Goal: Obtain resource: Obtain resource

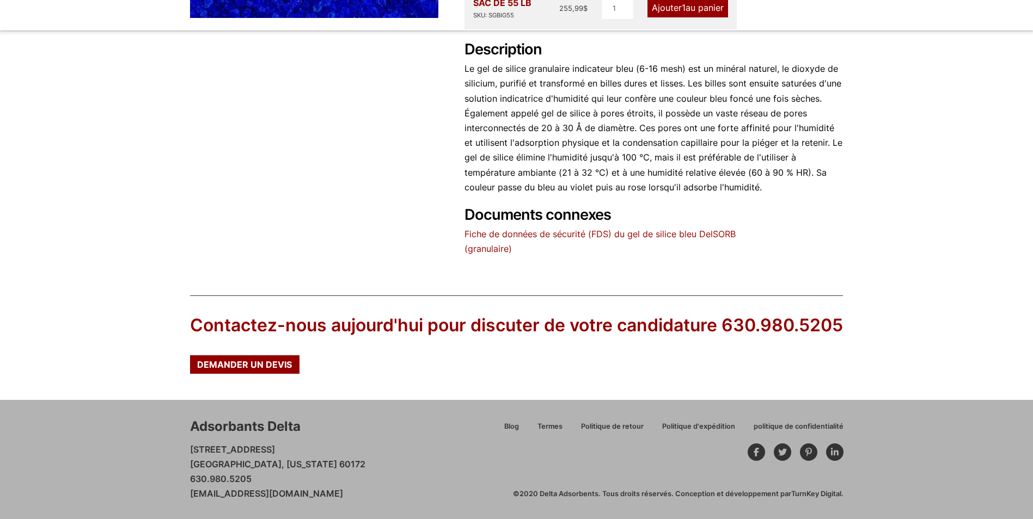
scroll to position [445, 0]
click at [573, 229] on font "Fiche de données de sécurité (FDS) du gel de silice bleu DelSORB" at bounding box center [599, 234] width 271 height 11
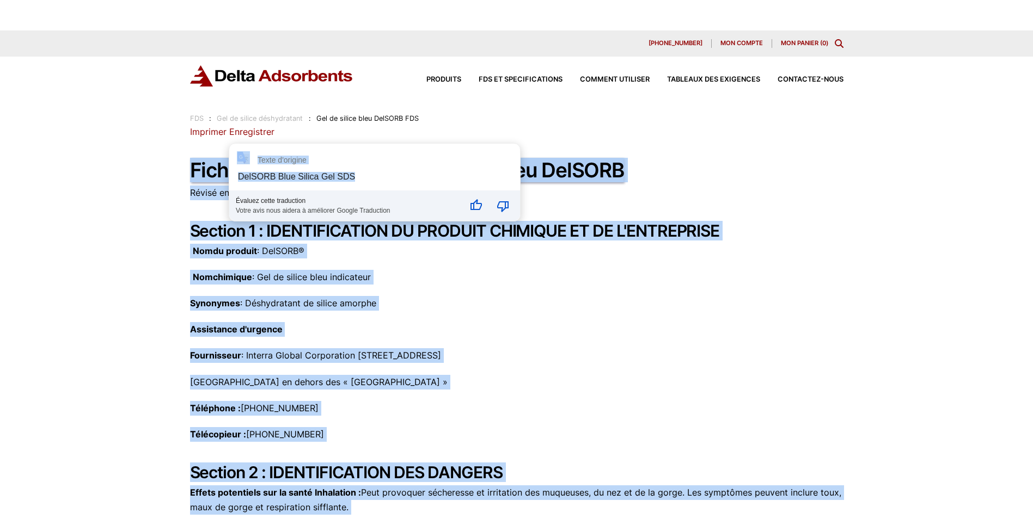
drag, startPoint x: 191, startPoint y: 168, endPoint x: 429, endPoint y: 170, distance: 238.4
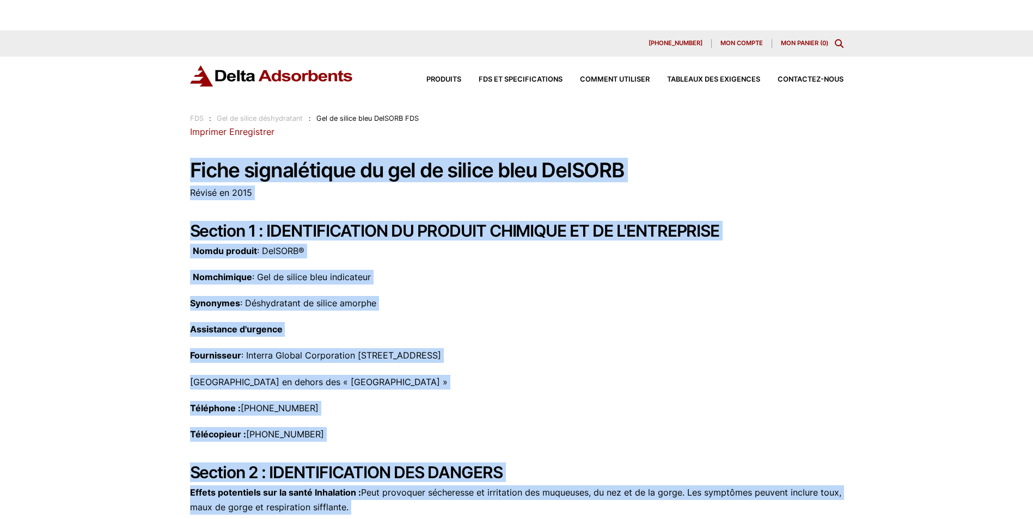
drag, startPoint x: 429, startPoint y: 170, endPoint x: 555, endPoint y: 202, distance: 129.1
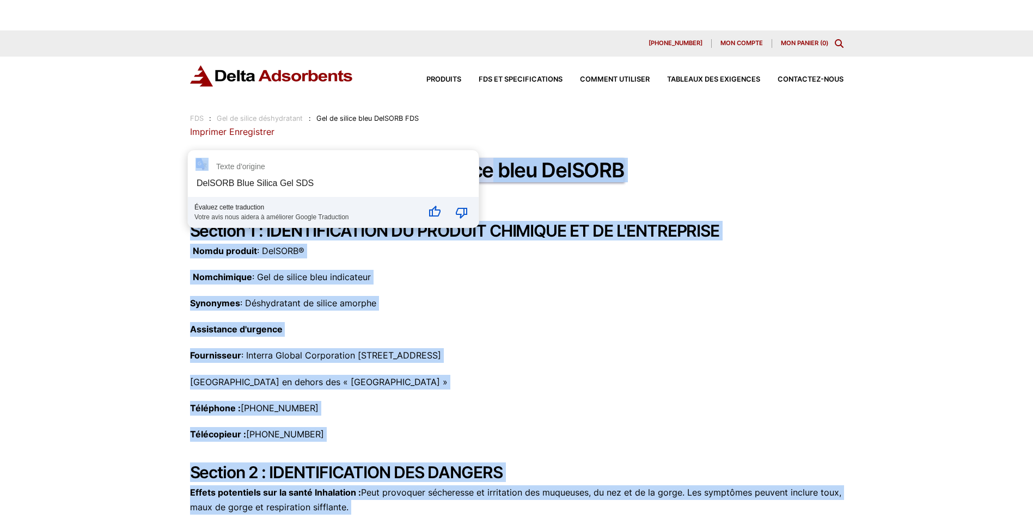
drag, startPoint x: 492, startPoint y: 171, endPoint x: 189, endPoint y: 175, distance: 302.7
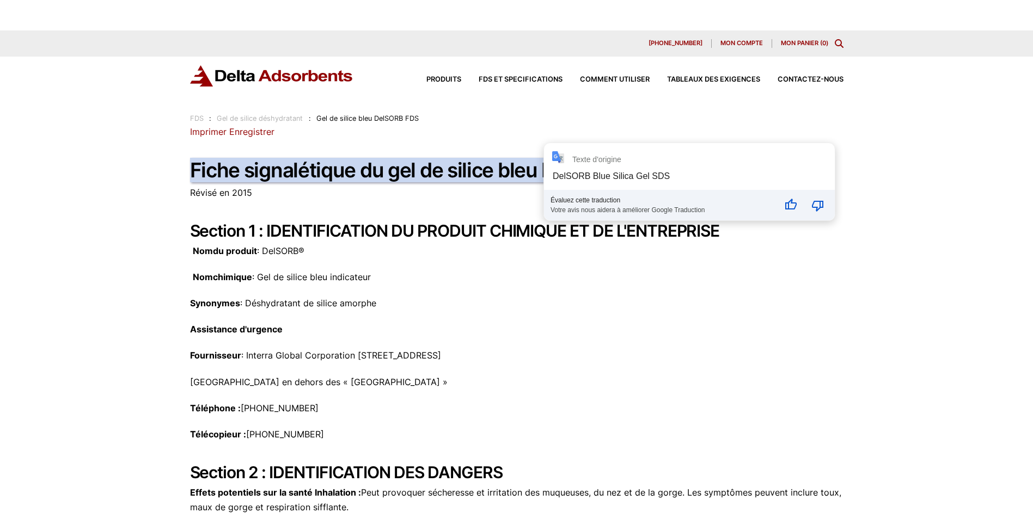
drag, startPoint x: 550, startPoint y: 168, endPoint x: 483, endPoint y: 255, distance: 110.3
click at [483, 255] on p "Nom du produit : DelSORB®" at bounding box center [516, 251] width 653 height 15
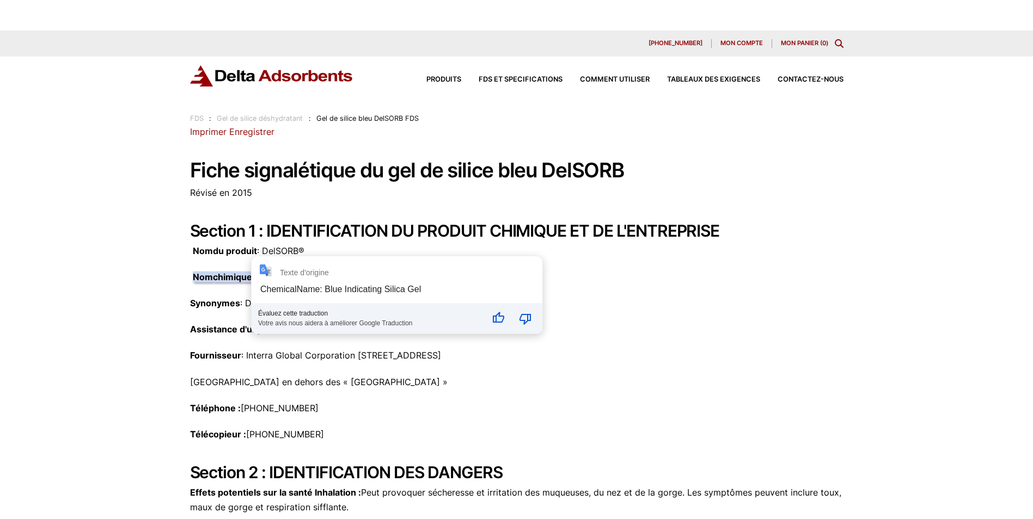
drag, startPoint x: 382, startPoint y: 278, endPoint x: 258, endPoint y: 281, distance: 124.1
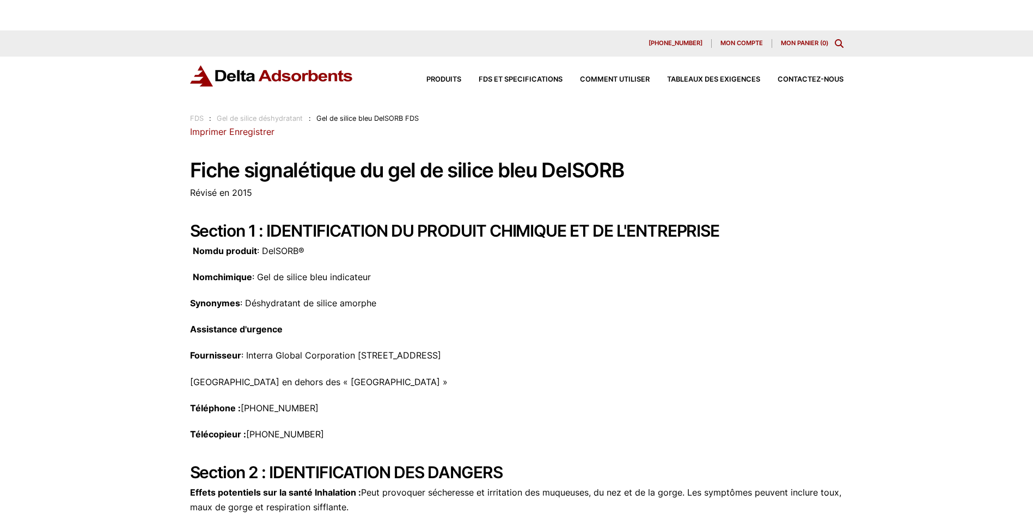
click at [492, 292] on div "Nom du produit : DelSORB® Nom chimique : Gel de silice bleu indicateur Synonyme…" at bounding box center [516, 317] width 653 height 146
